Goal: Find contact information: Find contact information

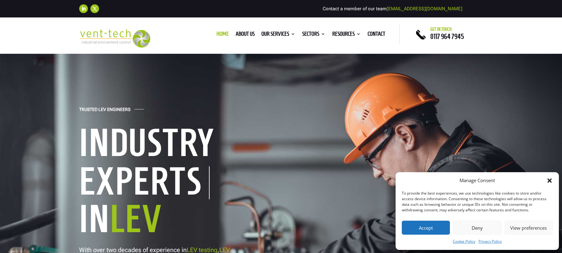
click at [428, 230] on button "Accept" at bounding box center [426, 227] width 48 height 14
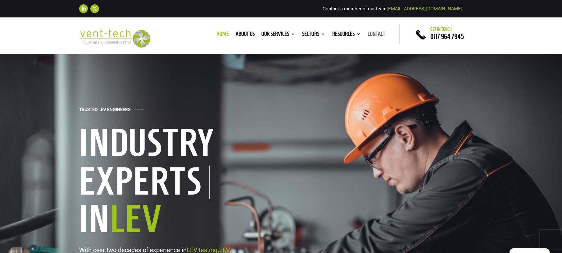
click at [371, 33] on link "Contact" at bounding box center [377, 35] width 18 height 7
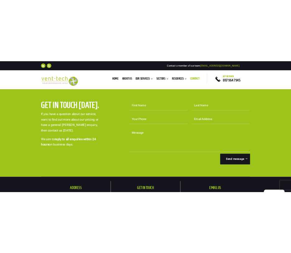
scroll to position [197, 0]
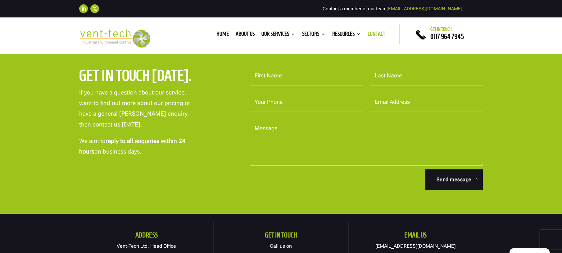
click at [271, 78] on input "First Name" at bounding box center [306, 75] width 113 height 19
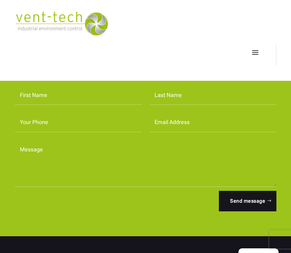
click at [56, 152] on textarea "Message" at bounding box center [145, 163] width 261 height 47
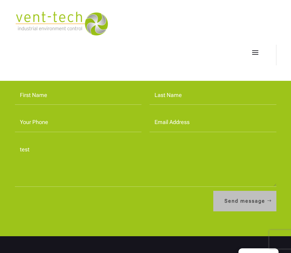
type textarea "test"
click at [232, 209] on button "Send message" at bounding box center [244, 201] width 63 height 20
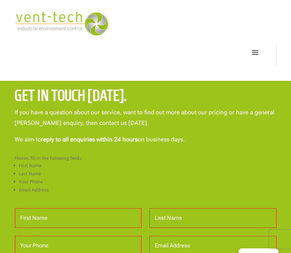
scroll to position [102, 0]
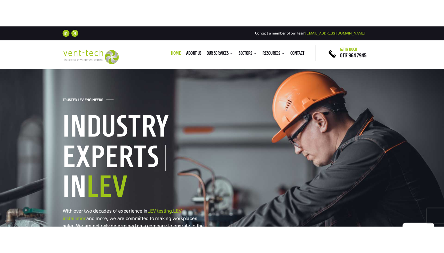
scroll to position [7, 0]
